Goal: Information Seeking & Learning: Learn about a topic

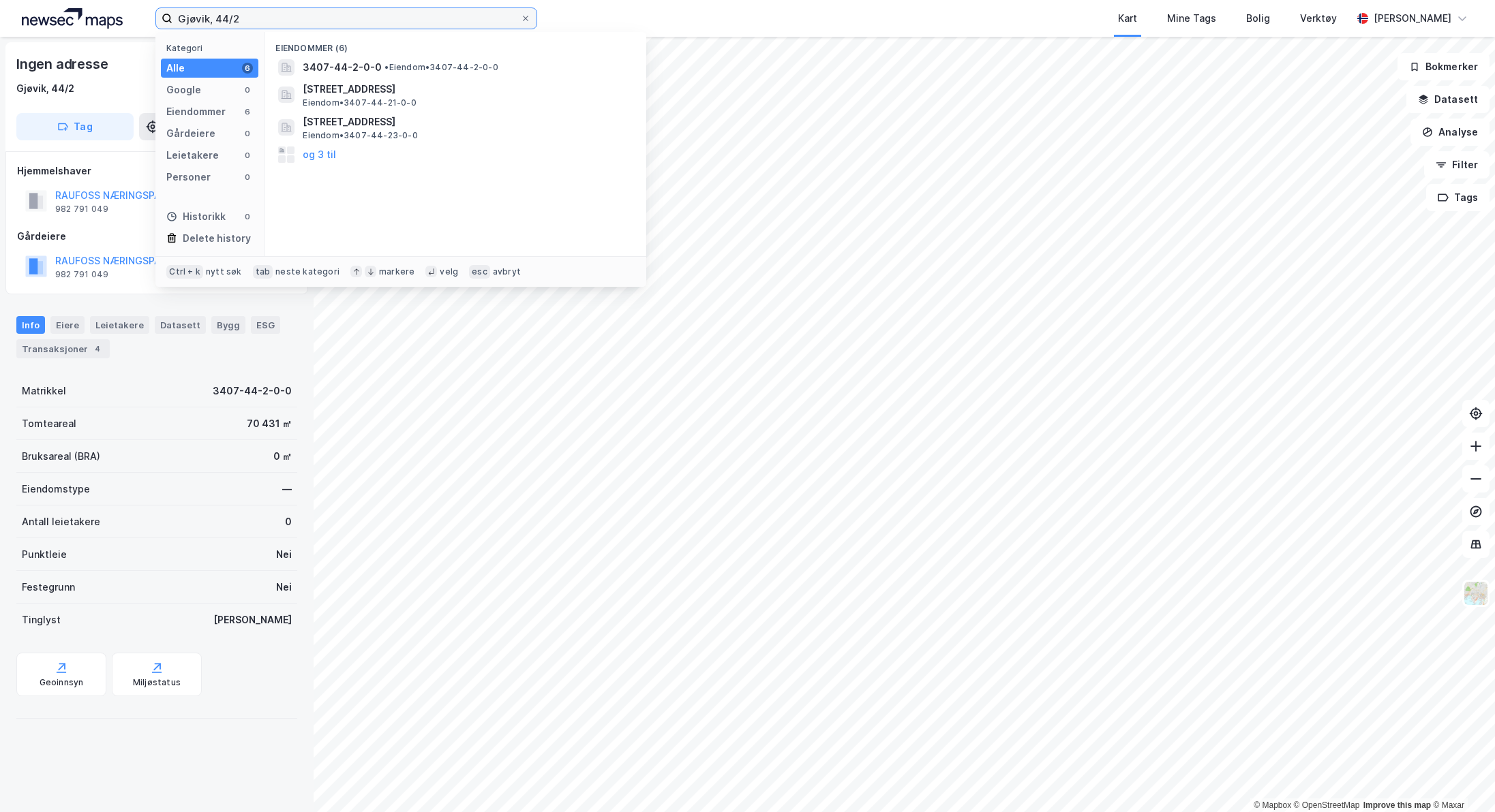
click at [294, 25] on input "Gjøvik, 44/2" at bounding box center [346, 18] width 347 height 20
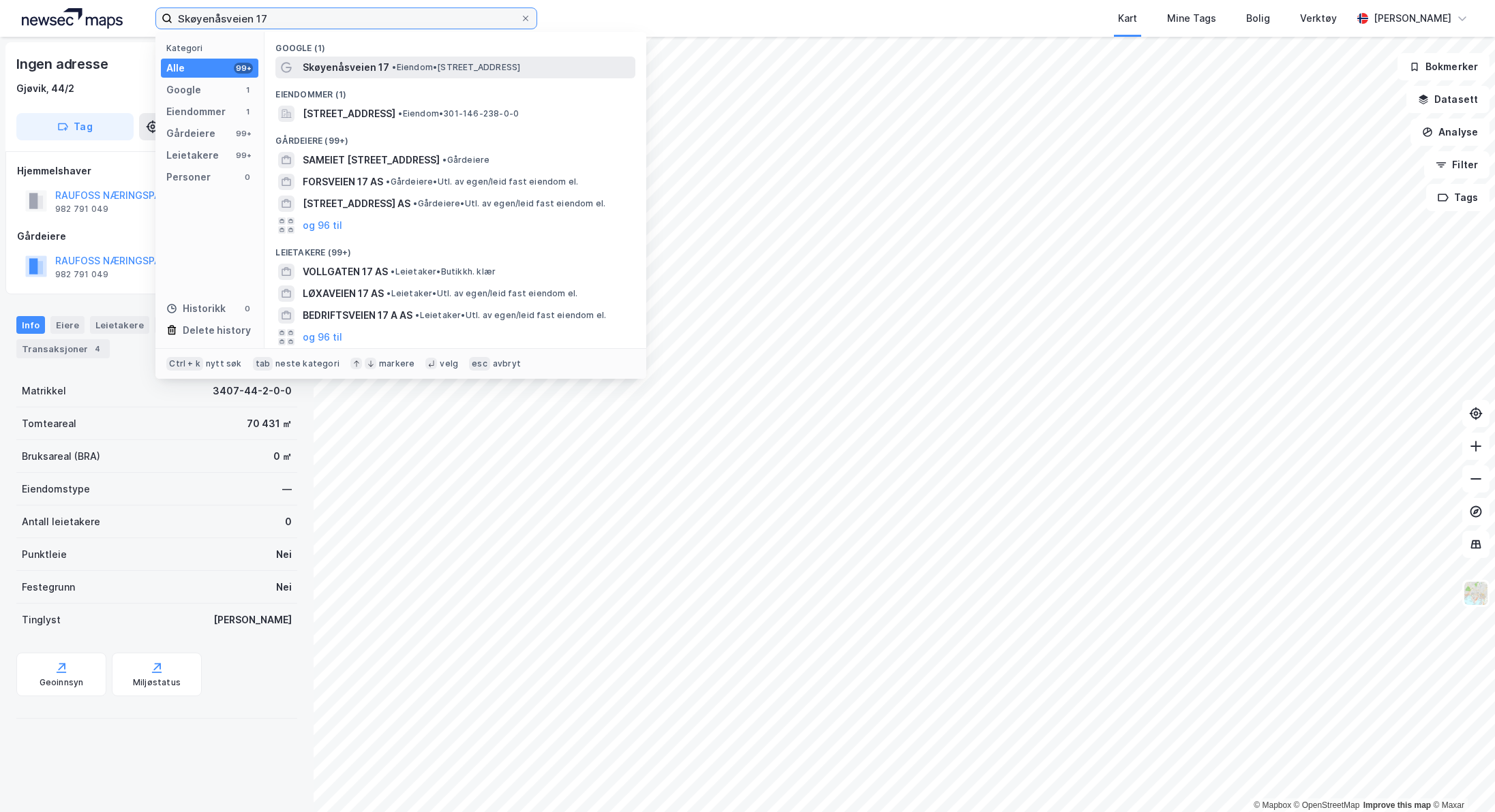
type input "Skøyenåsveien 17"
click at [373, 67] on span "Skøyenåsveien 17" at bounding box center [345, 68] width 87 height 16
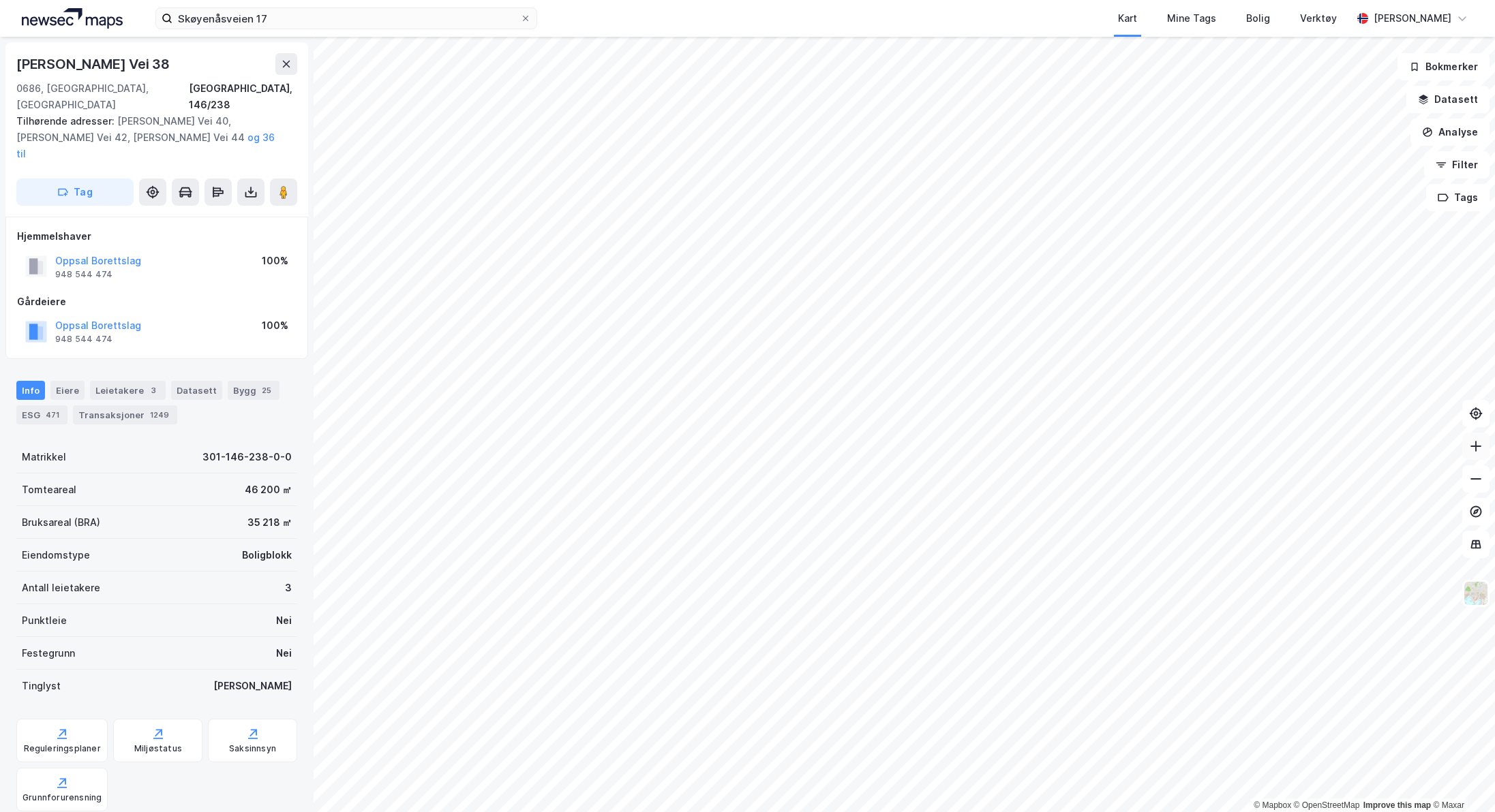
click at [1470, 443] on icon at bounding box center [1476, 446] width 14 height 14
click at [401, 22] on input "Skøyenåsveien 17" at bounding box center [346, 18] width 347 height 20
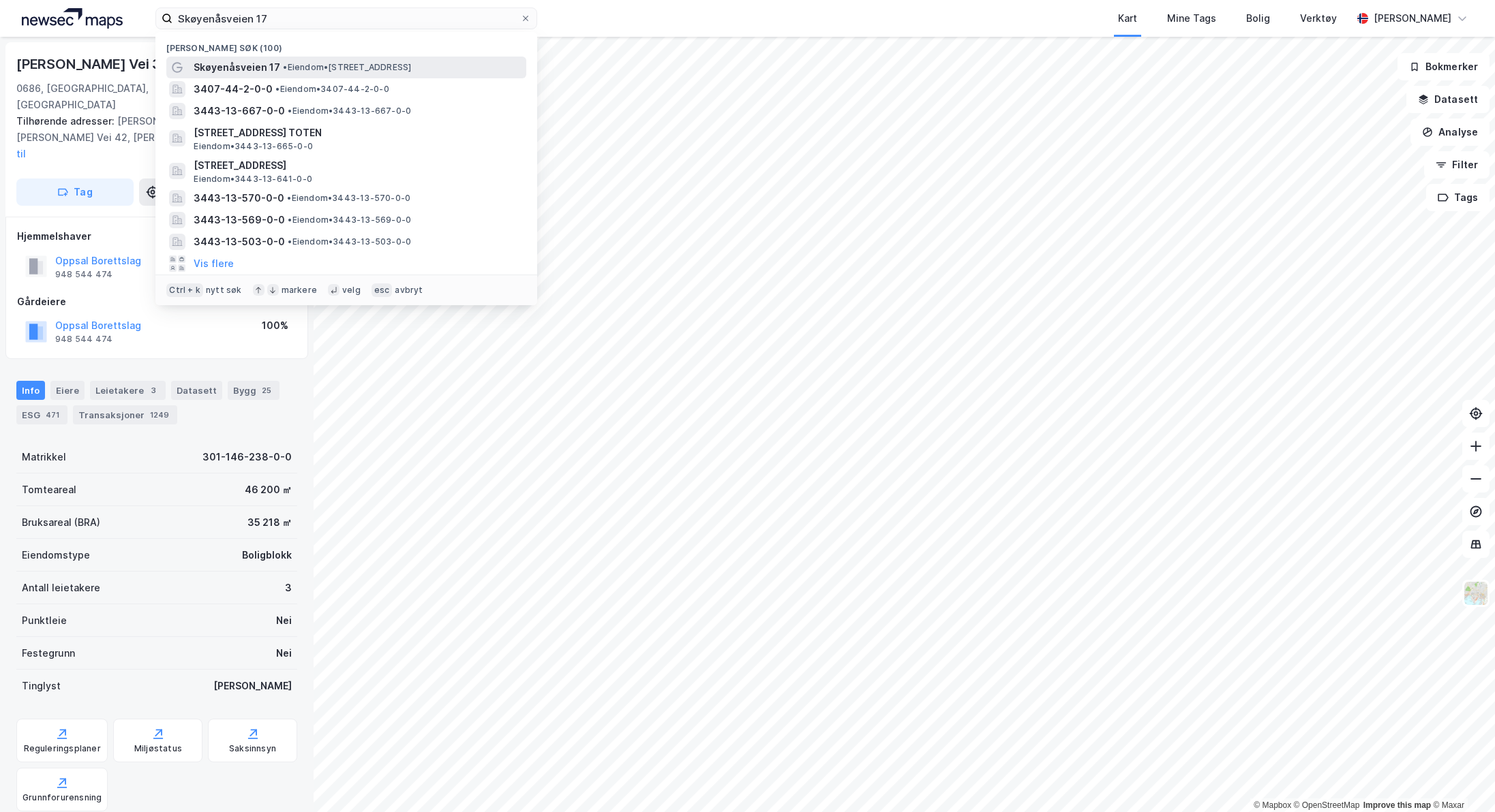
click at [388, 69] on span "• Eiendom • [STREET_ADDRESS]" at bounding box center [347, 68] width 128 height 11
